Goal: Information Seeking & Learning: Learn about a topic

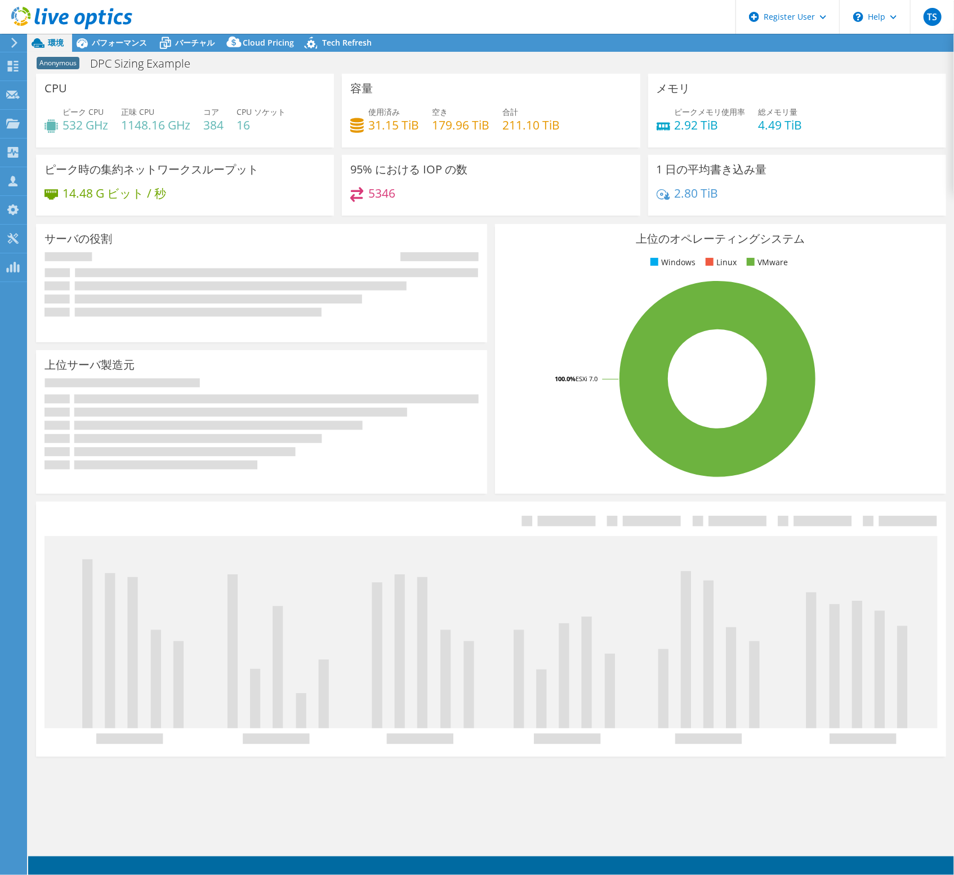
select select "[GEOGRAPHIC_DATA]"
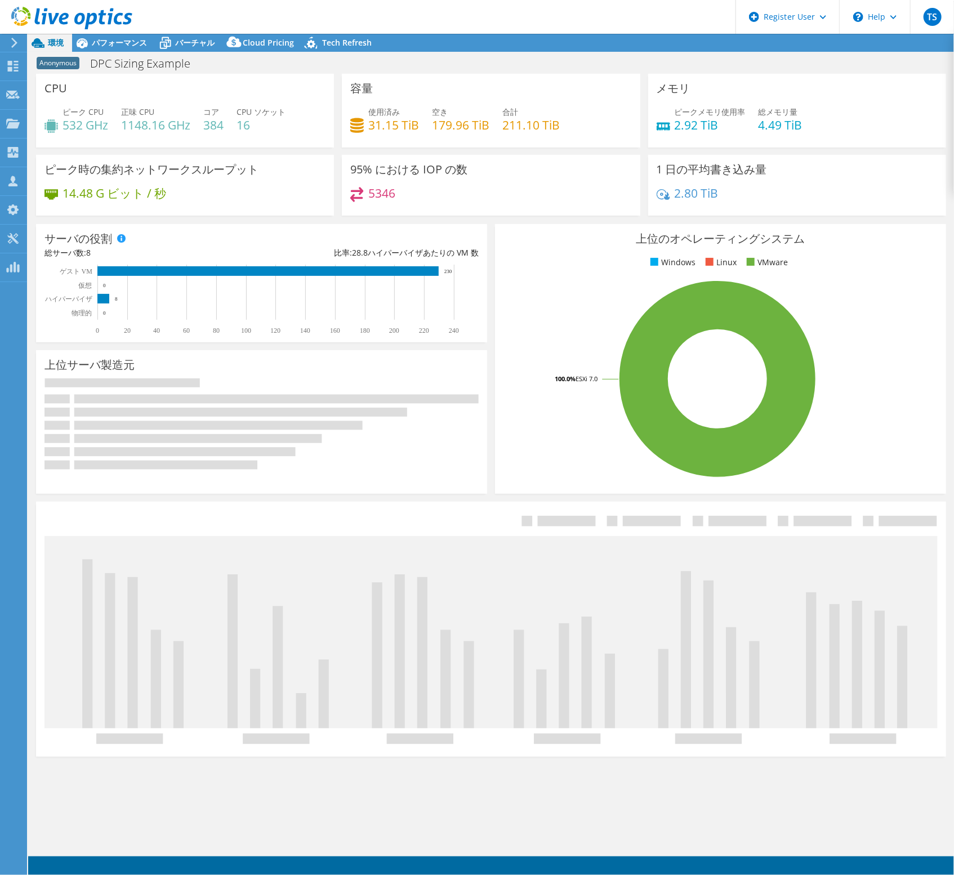
select select "Tokyo"
select select "JPY"
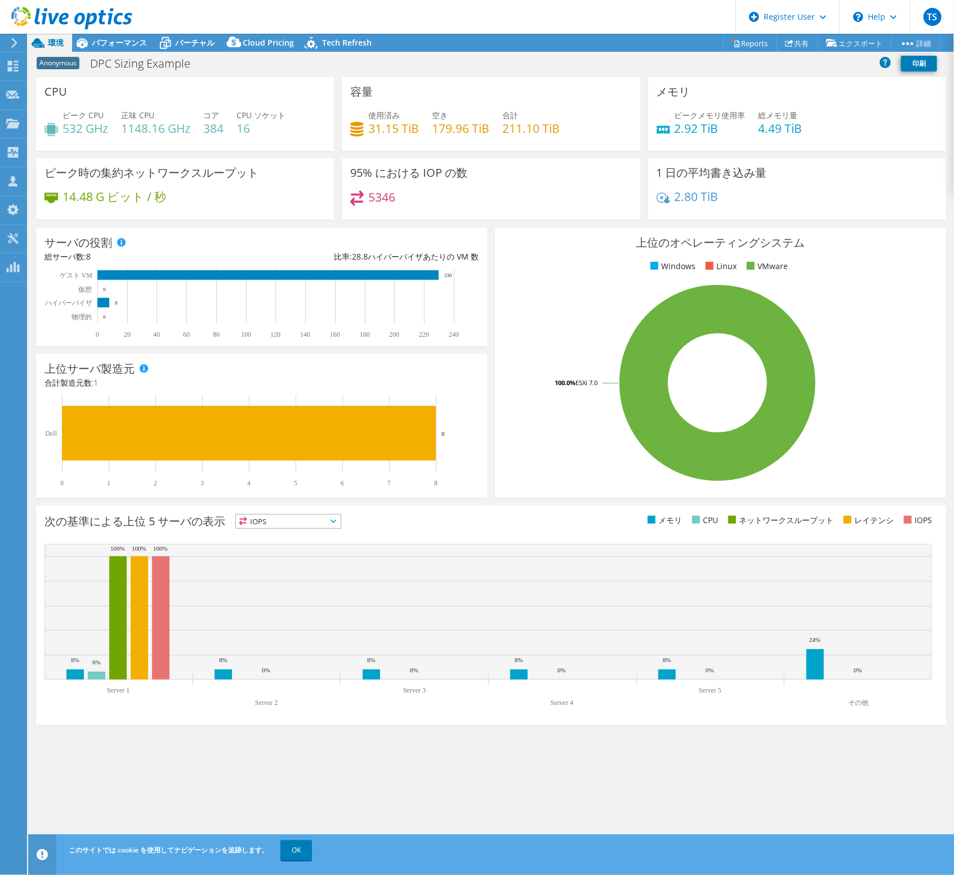
click at [723, 113] on span "ピークメモリ使用率" at bounding box center [710, 115] width 71 height 11
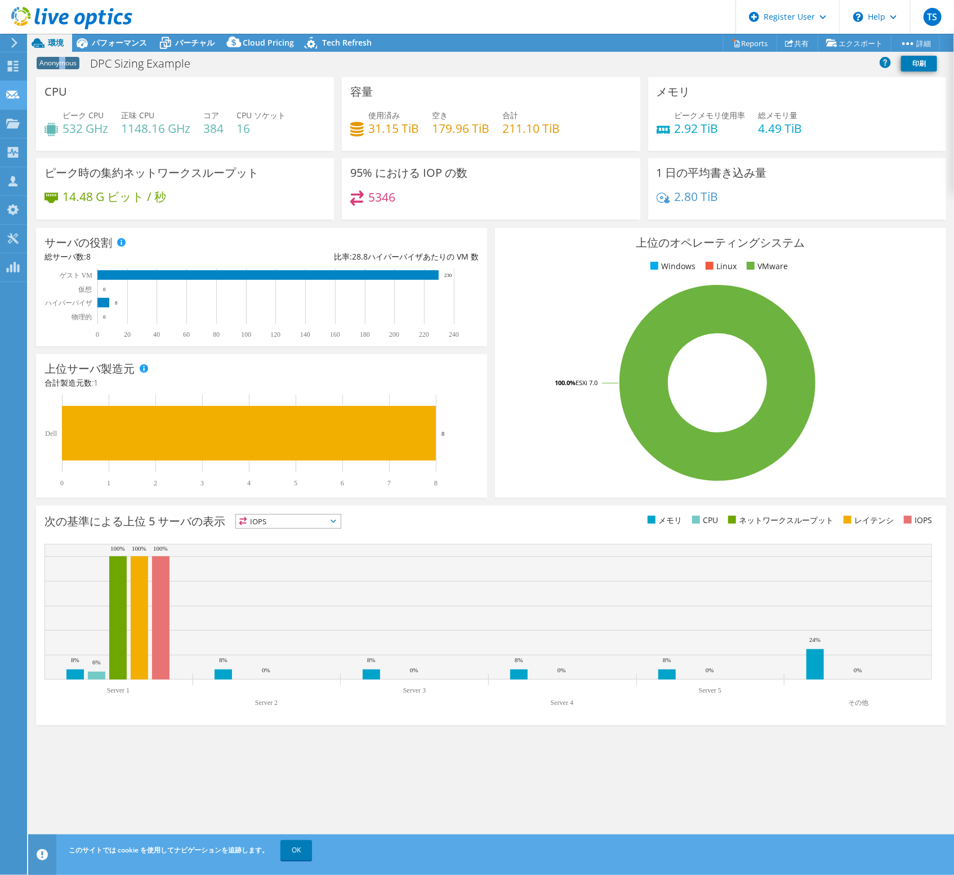
drag, startPoint x: 63, startPoint y: 63, endPoint x: 5, endPoint y: 81, distance: 60.6
click at [23, 75] on div "TS Dell ユーザー Teppei Sagara Teppei.Sagara@Dell.com Dell My Profile Log Out \n He…" at bounding box center [477, 437] width 954 height 875
click at [342, 78] on div "容量 使用済み 31.15 TiB 空き 179.96 TiB 合計 211.10 TiB" at bounding box center [491, 114] width 298 height 74
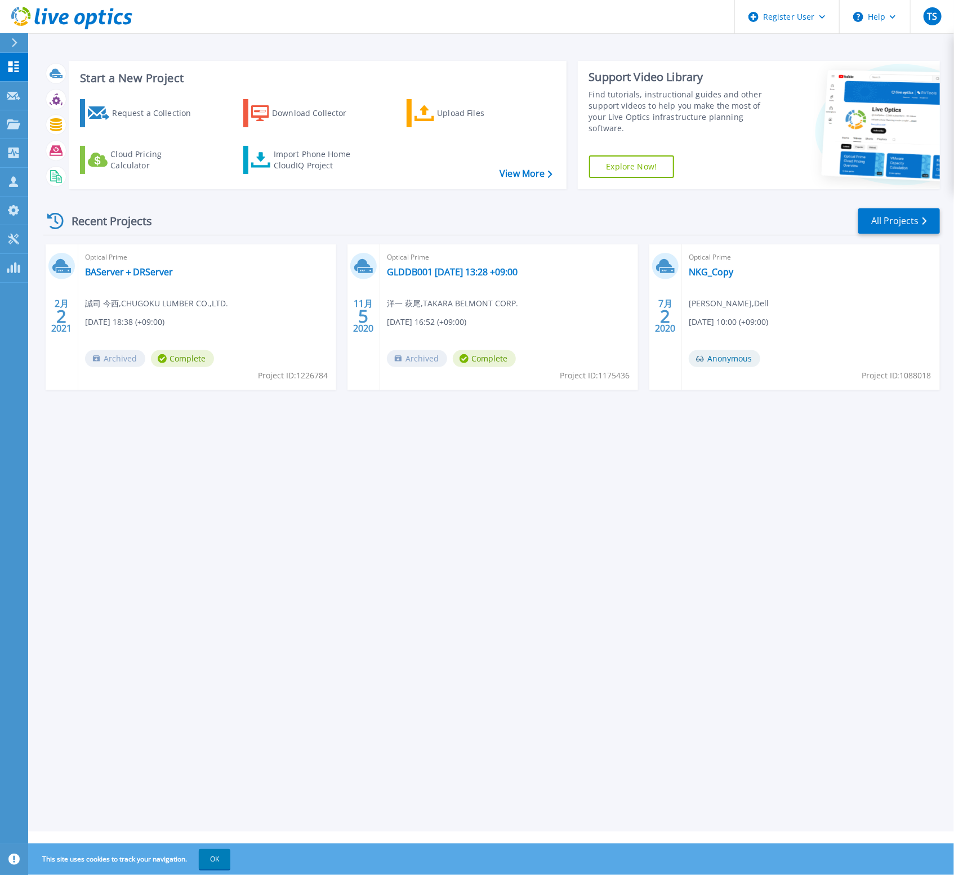
drag, startPoint x: 0, startPoint y: 0, endPoint x: 493, endPoint y: 205, distance: 533.8
click at [495, 207] on div "Recent Projects All Projects 2月 2 2021 Optical Prime BAServer＋DRServer 誠司 今西 , …" at bounding box center [491, 310] width 897 height 224
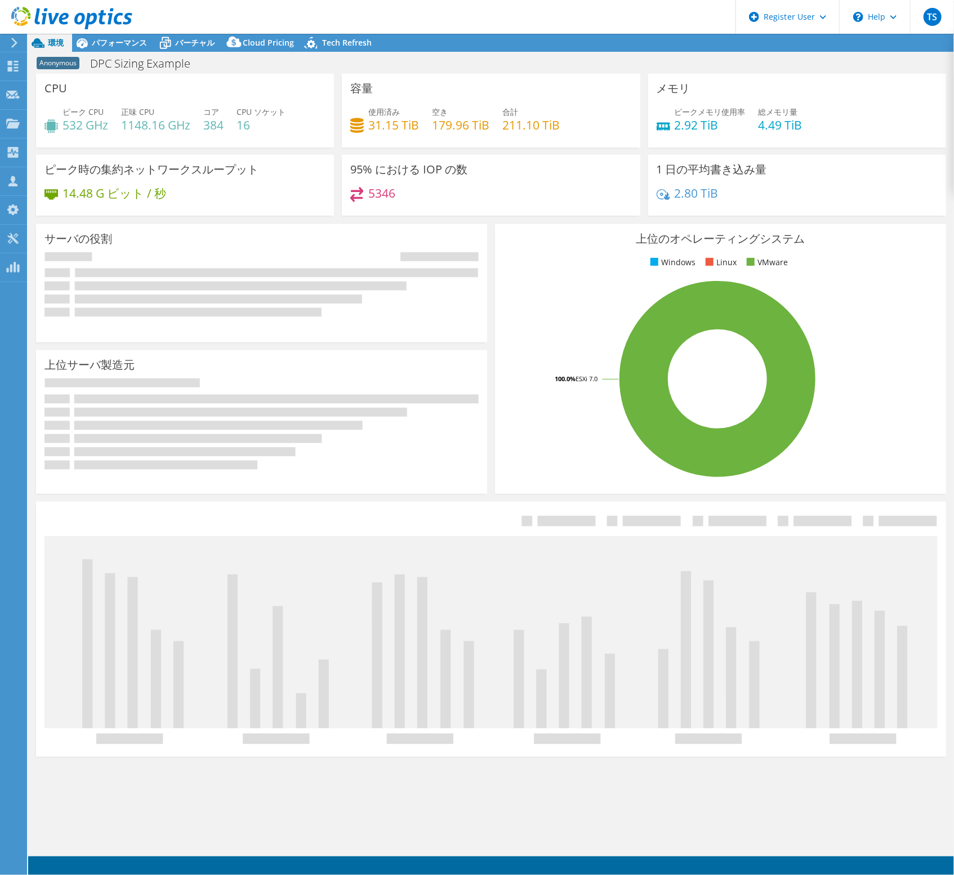
select select "[GEOGRAPHIC_DATA]"
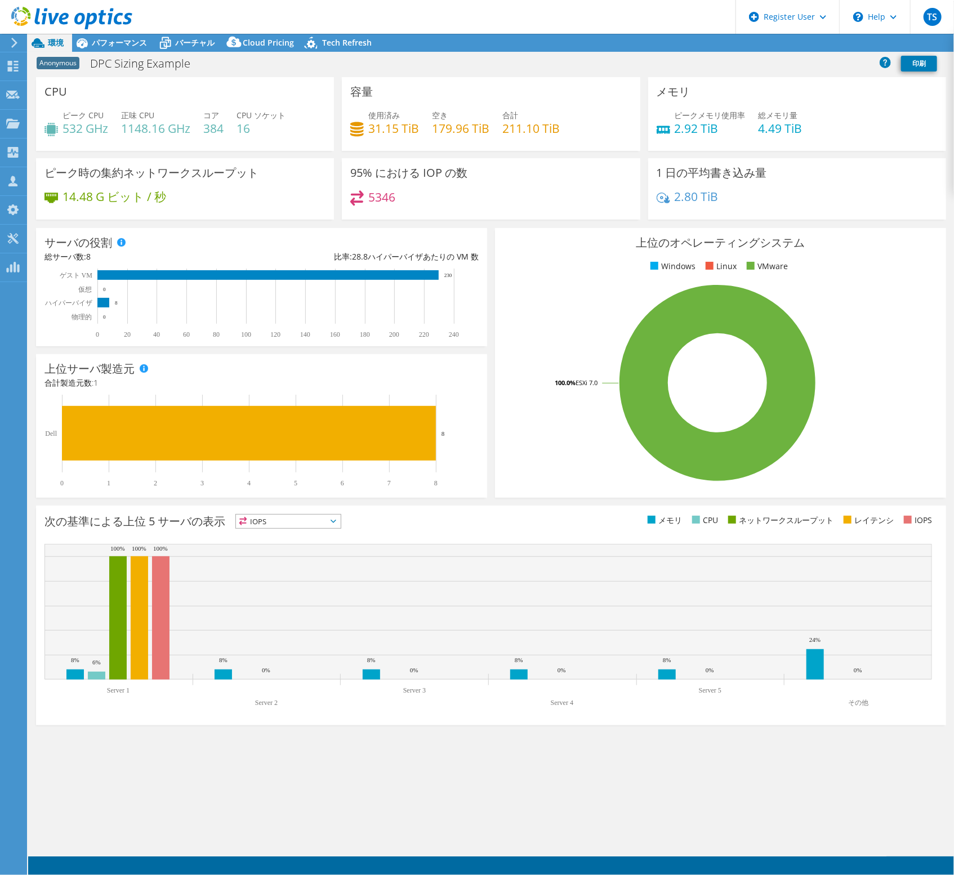
select select "[GEOGRAPHIC_DATA]"
select select "JPY"
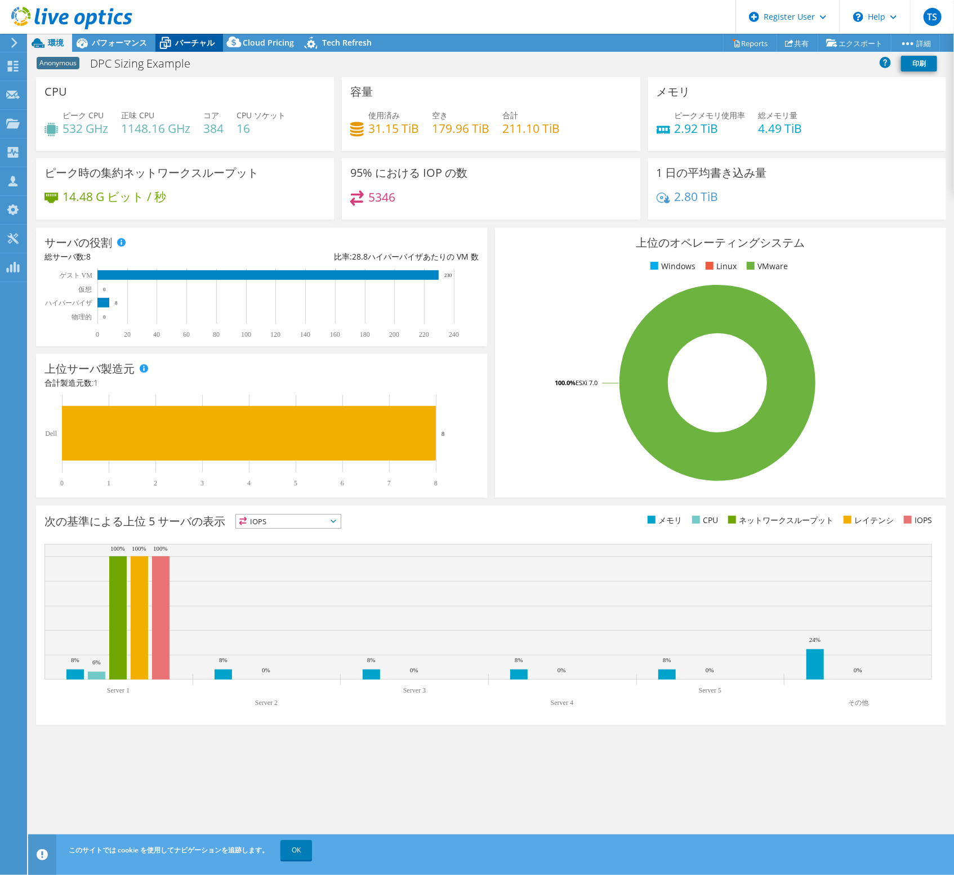
click at [212, 41] on span "バーチャル" at bounding box center [194, 42] width 39 height 11
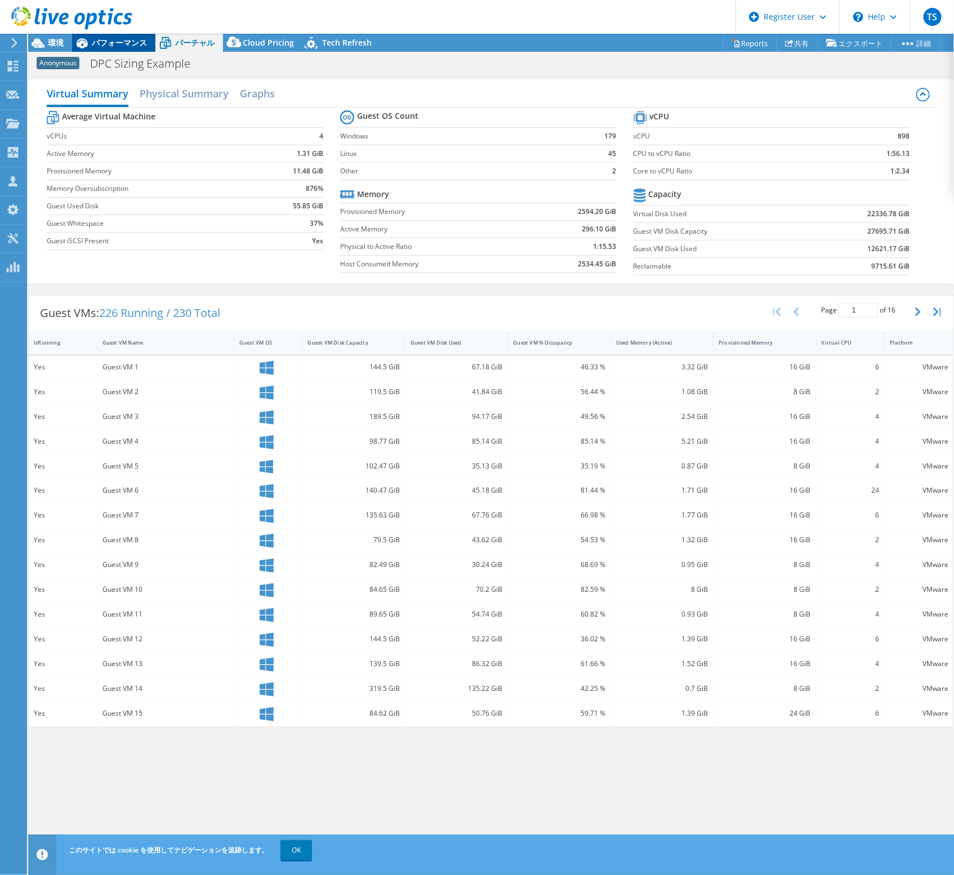
click at [124, 47] on span "パフォーマンス" at bounding box center [119, 42] width 55 height 11
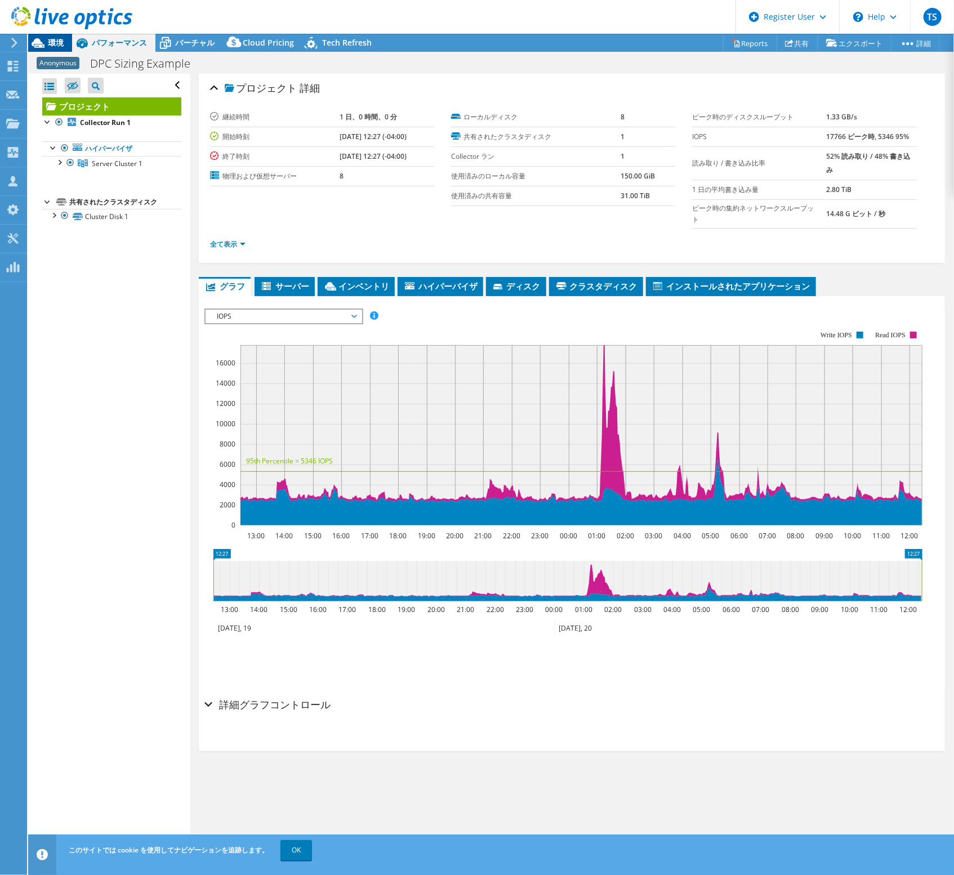
click at [46, 48] on icon at bounding box center [38, 43] width 20 height 20
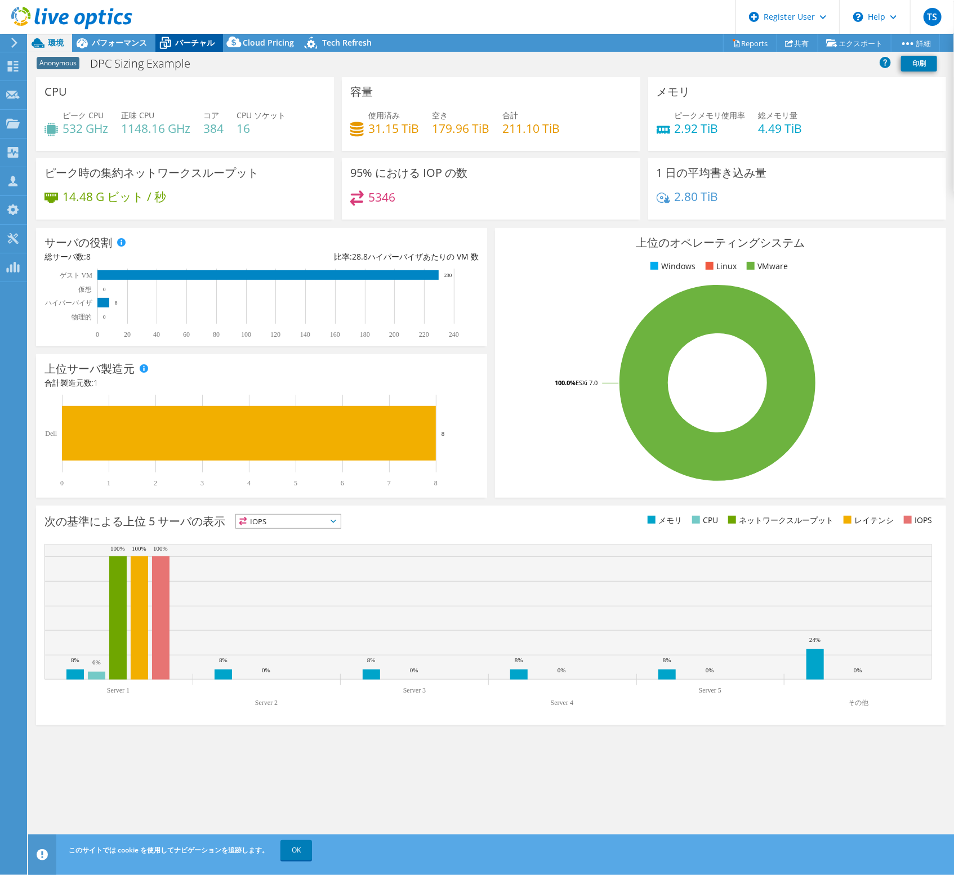
click at [183, 42] on span "バーチャル" at bounding box center [194, 42] width 39 height 11
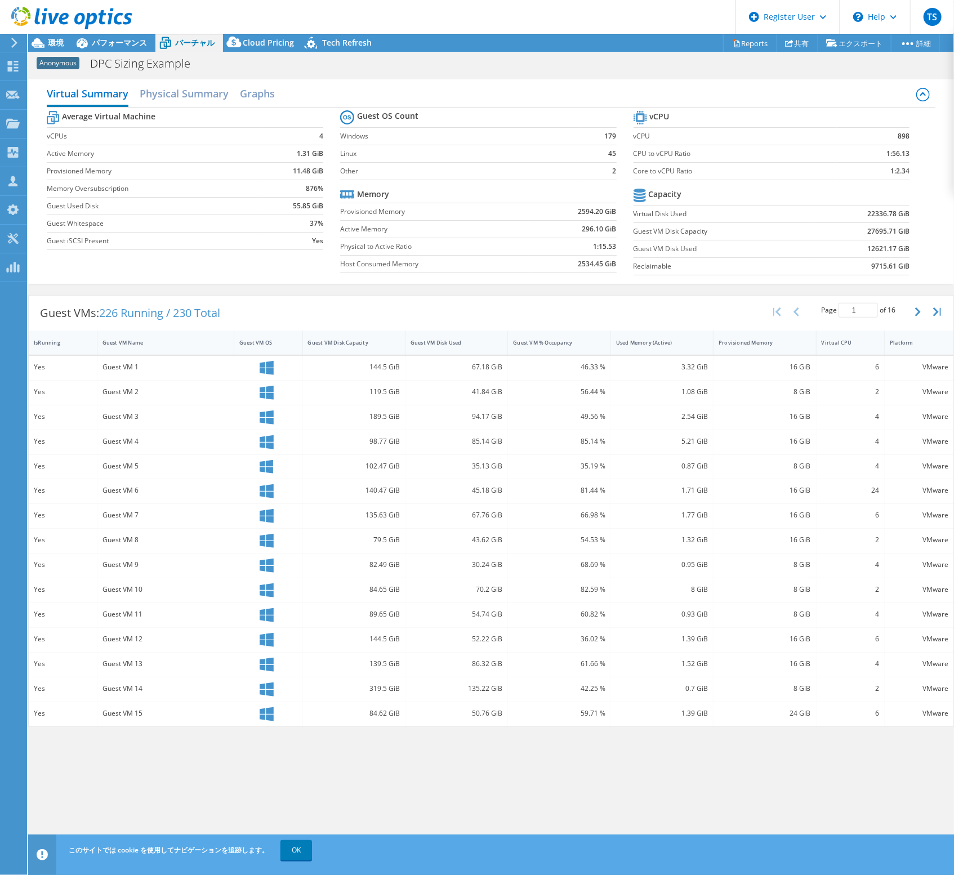
click at [303, 172] on b "11.48 GiB" at bounding box center [308, 171] width 30 height 11
copy b "11.48"
click at [300, 201] on b "55.85 GiB" at bounding box center [308, 206] width 30 height 11
click at [301, 204] on b "55.85 GiB" at bounding box center [308, 206] width 30 height 11
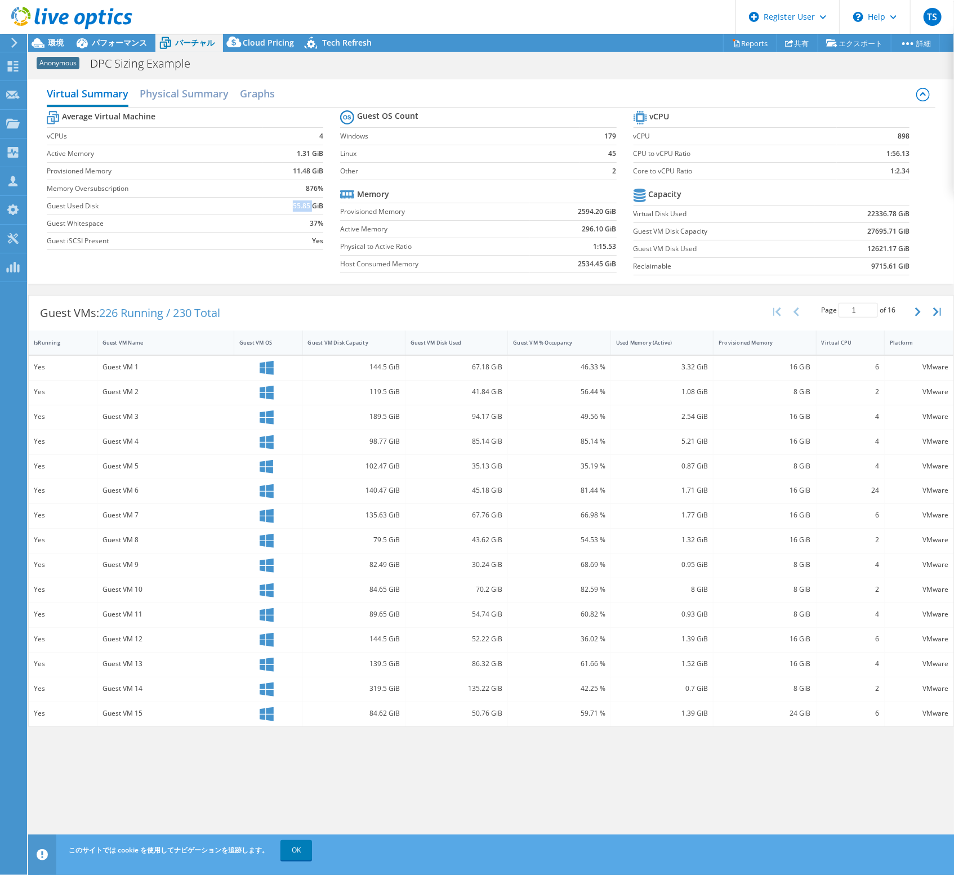
click at [301, 204] on b "55.85 GiB" at bounding box center [308, 206] width 30 height 11
copy b "55.85"
click at [124, 41] on span "パフォーマンス" at bounding box center [119, 42] width 55 height 11
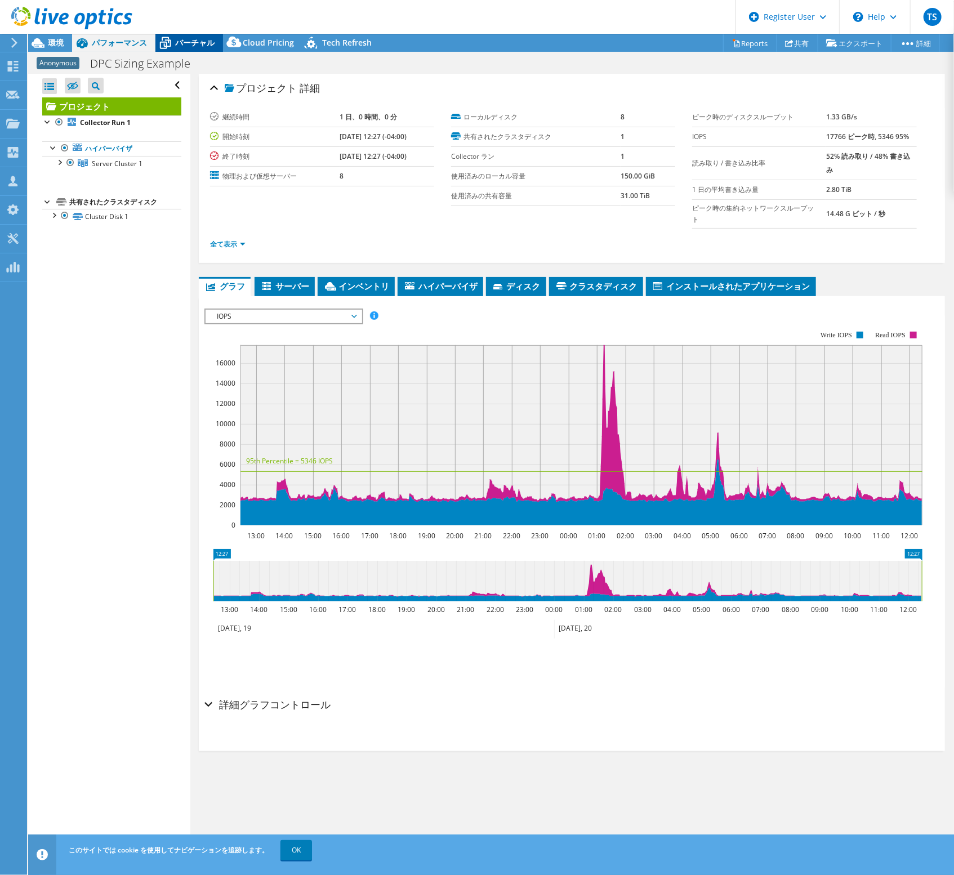
click at [168, 39] on icon at bounding box center [165, 43] width 20 height 20
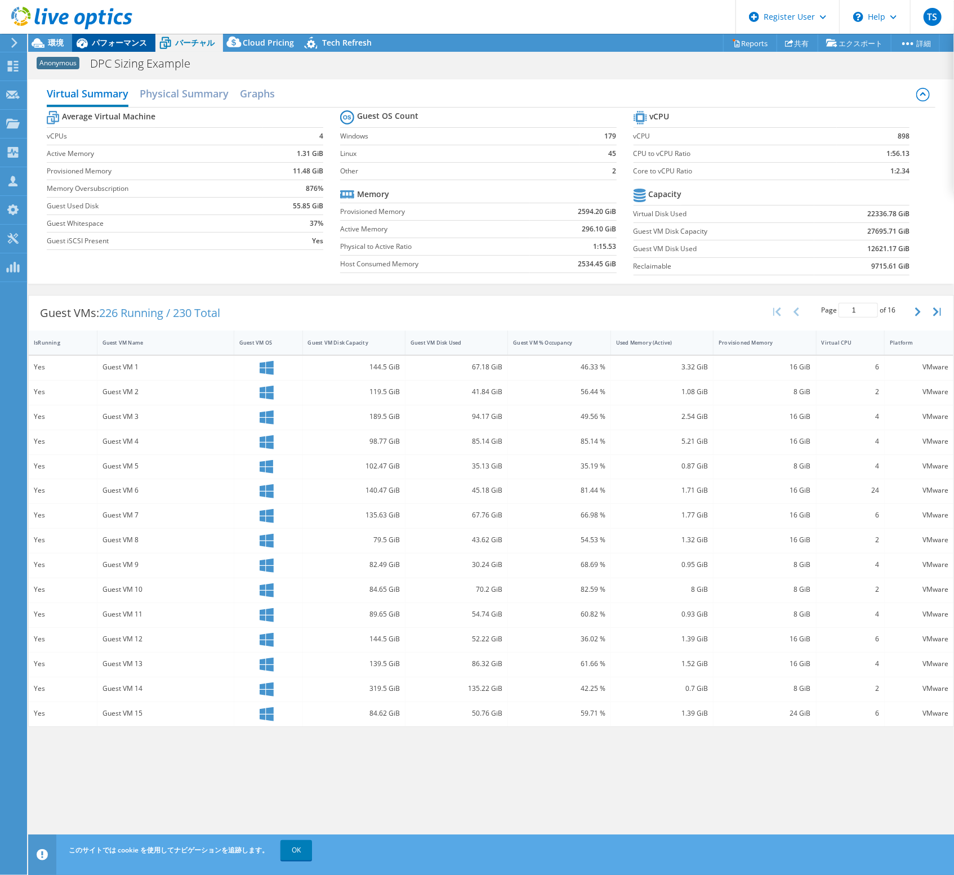
click at [144, 48] on div "パフォーマンス" at bounding box center [113, 43] width 83 height 18
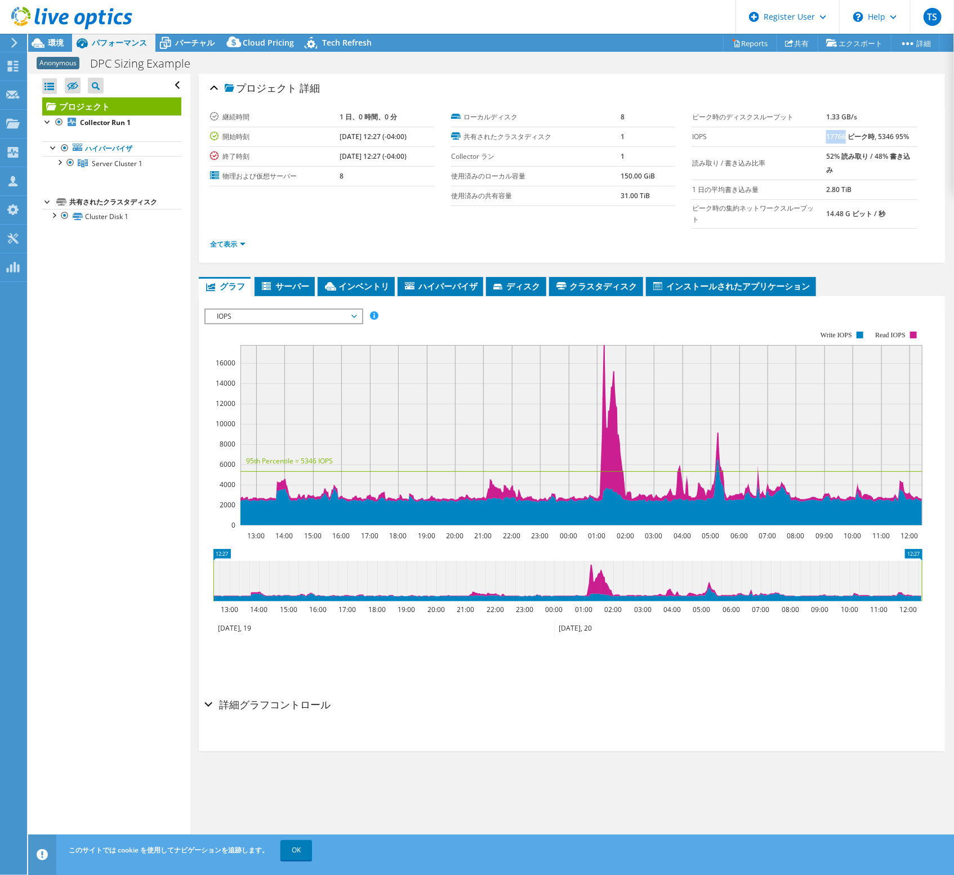
drag, startPoint x: 820, startPoint y: 135, endPoint x: 838, endPoint y: 135, distance: 18.0
click at [838, 135] on b "17766 ピーク時, 5346 95%" at bounding box center [867, 137] width 83 height 10
copy b "17766"
click at [46, 37] on div at bounding box center [66, 19] width 132 height 38
click at [49, 46] on span "環境" at bounding box center [56, 42] width 16 height 11
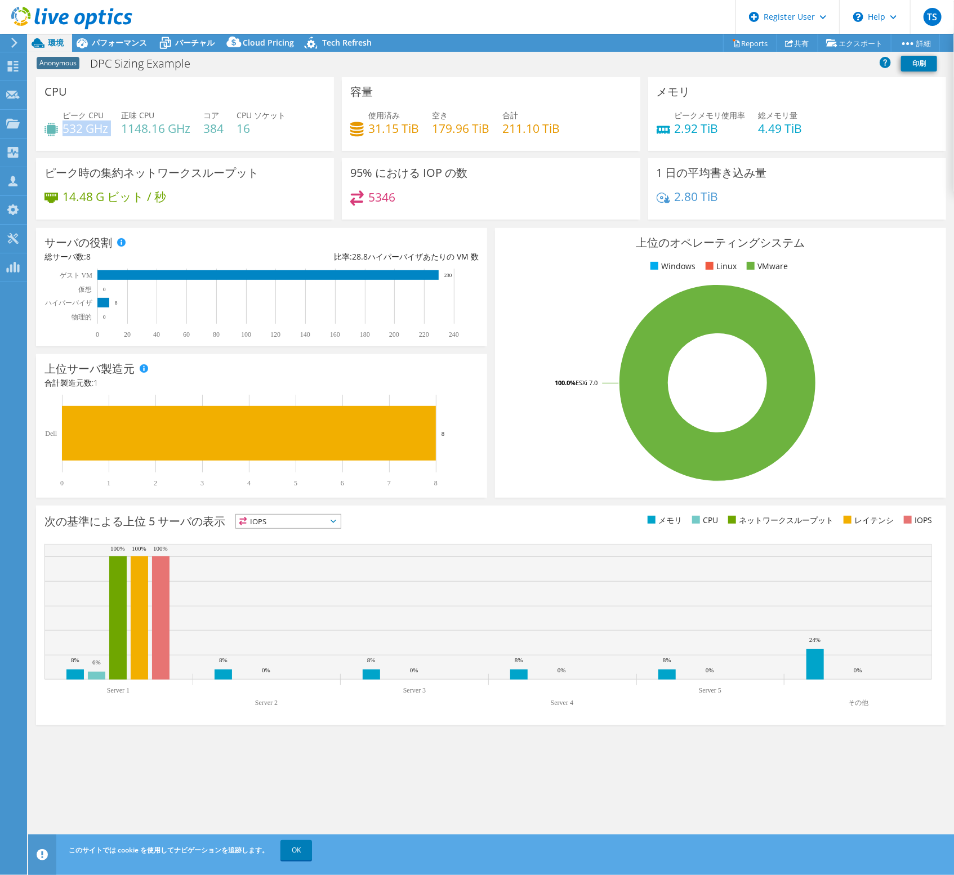
drag, startPoint x: 64, startPoint y: 127, endPoint x: 115, endPoint y: 128, distance: 51.3
click at [115, 128] on div "ピーク CPU 532 GHz 正味 CPU 1148.16 GHz コア 384 CPU ソケット 16" at bounding box center [184, 127] width 281 height 37
drag, startPoint x: 680, startPoint y: 128, endPoint x: 724, endPoint y: 126, distance: 43.4
click at [724, 126] on h4 "2.92 TiB" at bounding box center [710, 128] width 71 height 12
